Goal: Communication & Community: Answer question/provide support

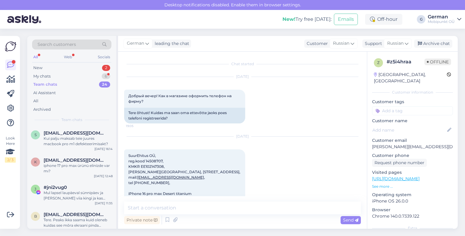
scroll to position [743, 0]
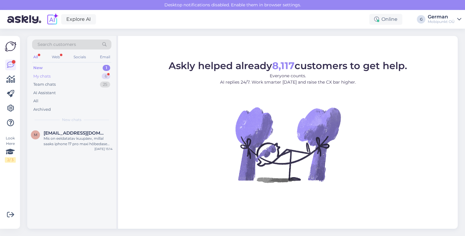
click at [38, 75] on div "My chats" at bounding box center [41, 76] width 17 height 6
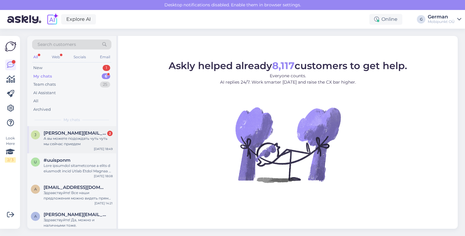
click at [82, 142] on div "А вы можете подождать чуть чуть мы сейчас приедем" at bounding box center [78, 141] width 69 height 11
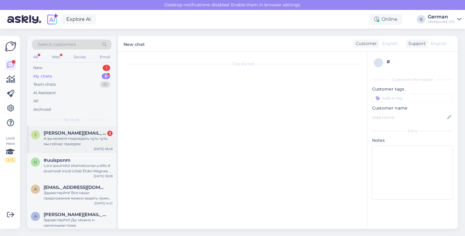
scroll to position [743, 0]
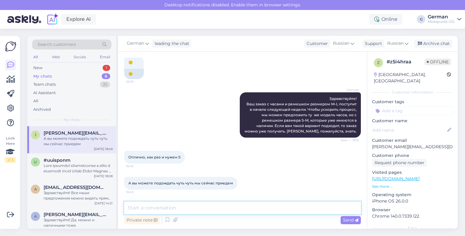
click at [157, 208] on textarea at bounding box center [242, 208] width 236 height 13
click at [157, 208] on textarea "Подождали. :)" at bounding box center [242, 208] width 236 height 13
type textarea "Подождали вас. :)"
click at [345, 220] on span "Send" at bounding box center [350, 220] width 15 height 5
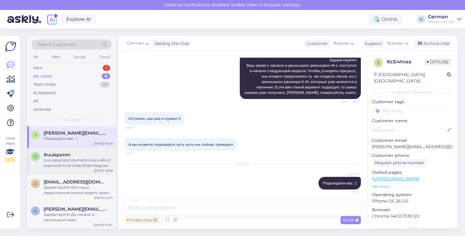
click at [69, 171] on div "u #uuisponm [DATE] 18:08" at bounding box center [71, 161] width 89 height 27
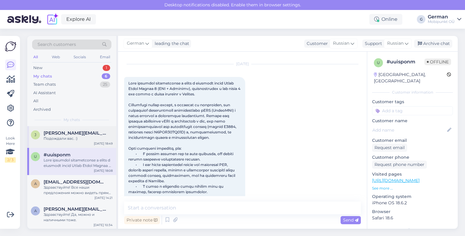
click at [55, 139] on div "Подождали вас. :)" at bounding box center [78, 138] width 69 height 5
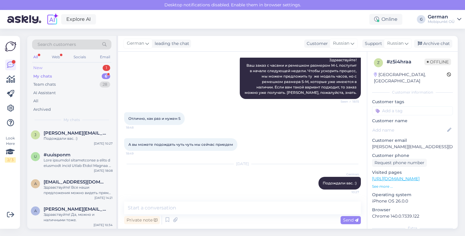
click at [38, 66] on div "New" at bounding box center [37, 68] width 9 height 6
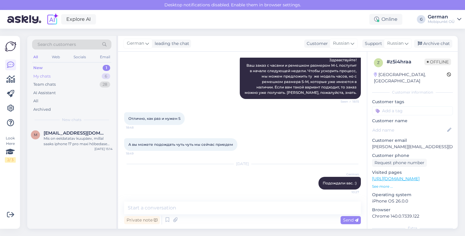
click at [42, 76] on div "My chats" at bounding box center [41, 76] width 17 height 6
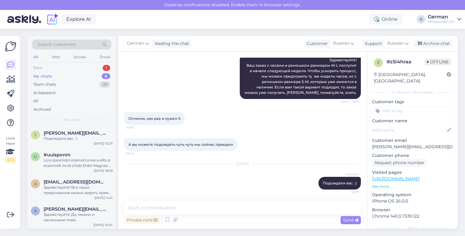
click at [35, 69] on div "New" at bounding box center [37, 68] width 9 height 6
